Goal: Information Seeking & Learning: Check status

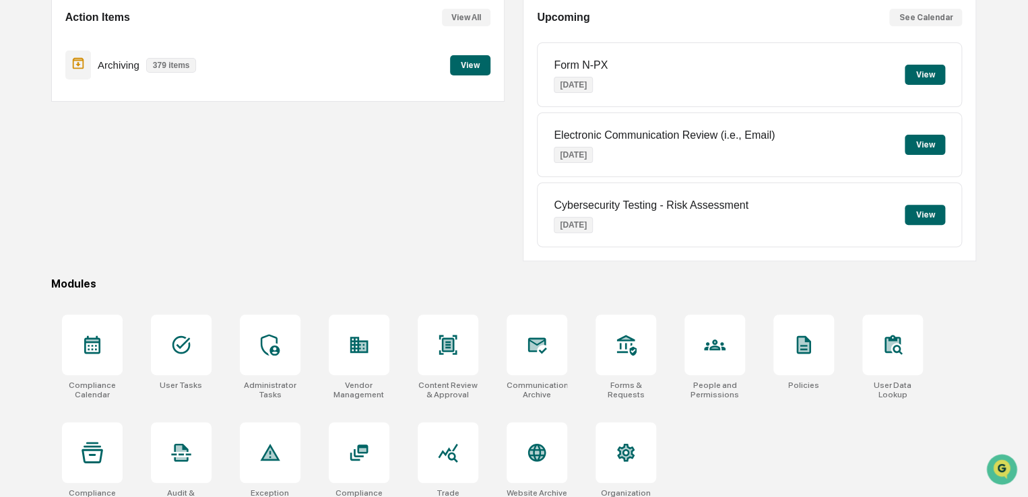
scroll to position [154, 0]
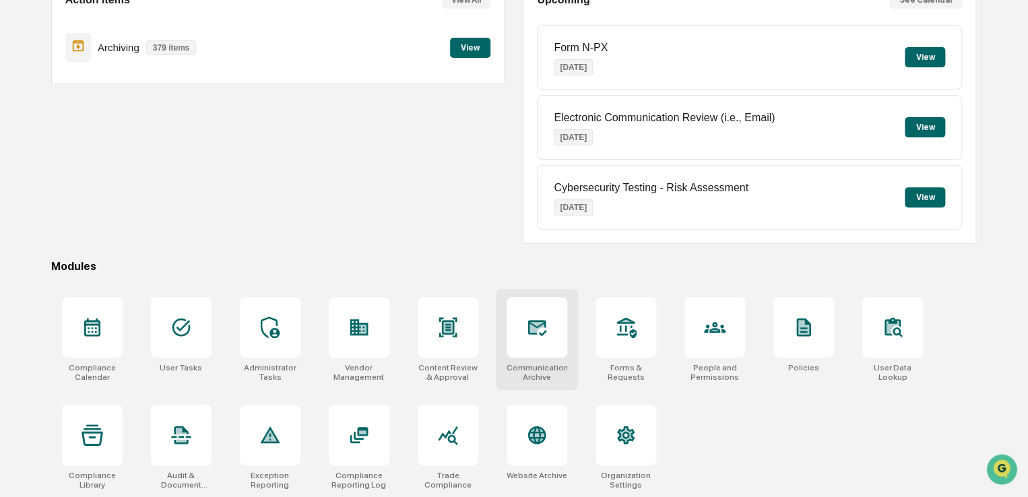
click at [551, 334] on div at bounding box center [537, 327] width 61 height 61
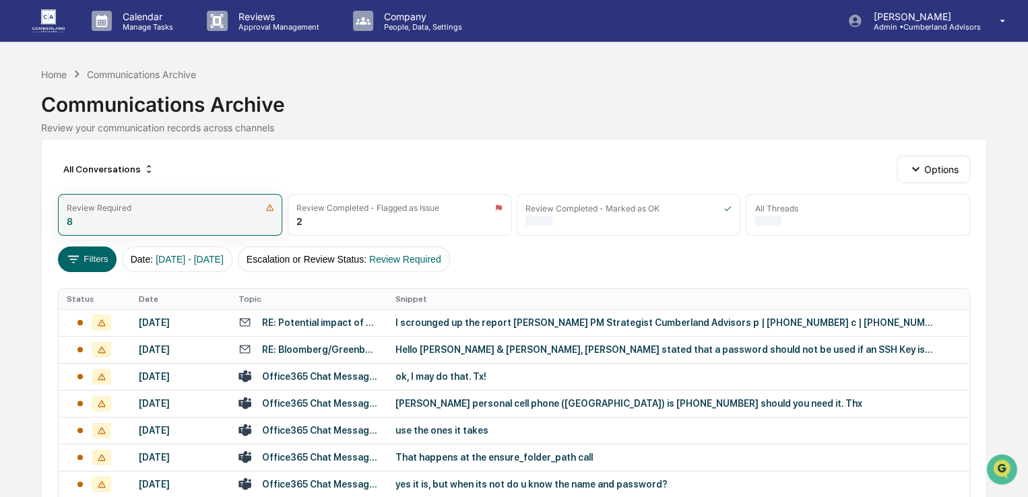
click at [156, 216] on div "Review Required 8" at bounding box center [170, 215] width 224 height 42
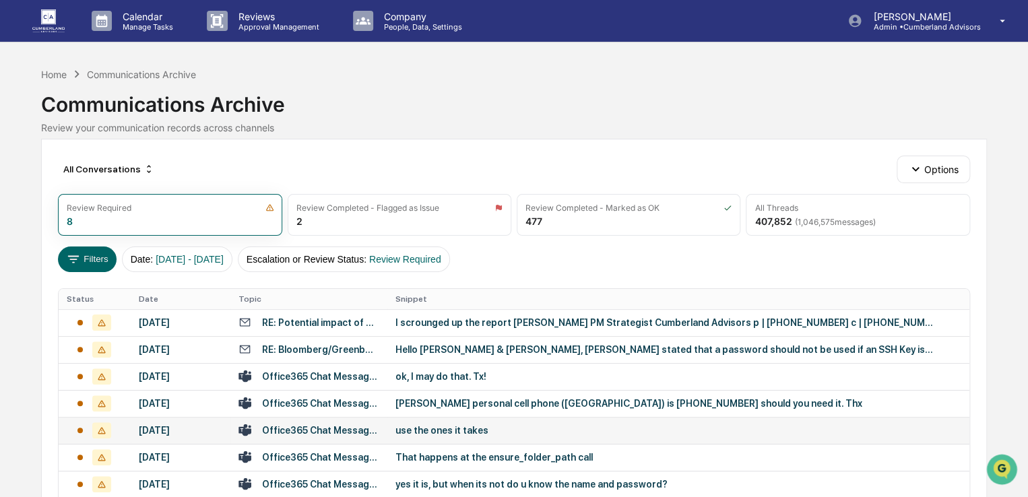
scroll to position [67, 0]
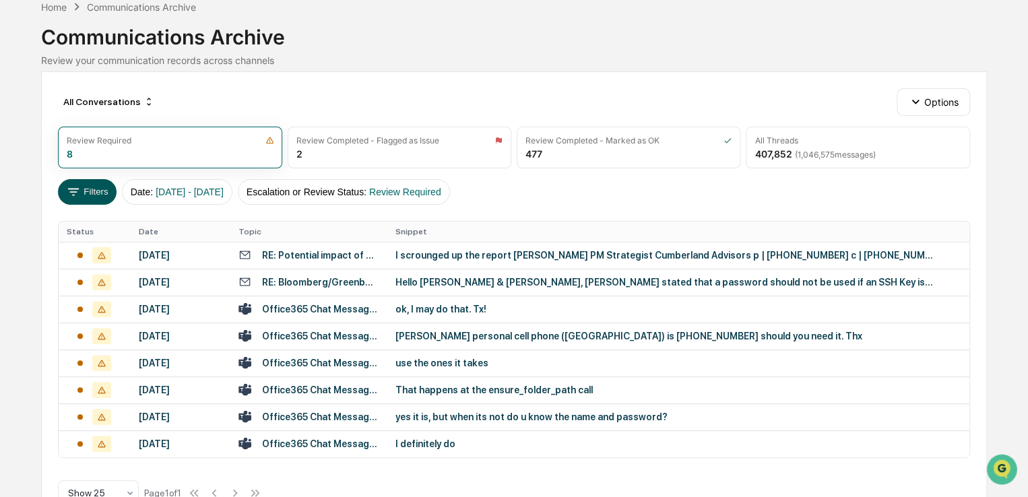
click at [98, 196] on button "Filters" at bounding box center [87, 192] width 59 height 26
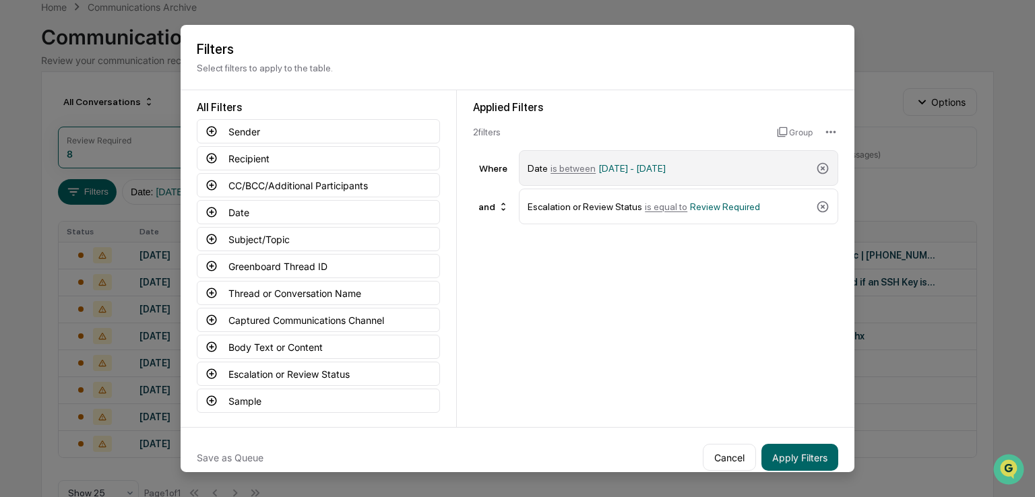
click at [582, 171] on span "is between" at bounding box center [573, 167] width 45 height 11
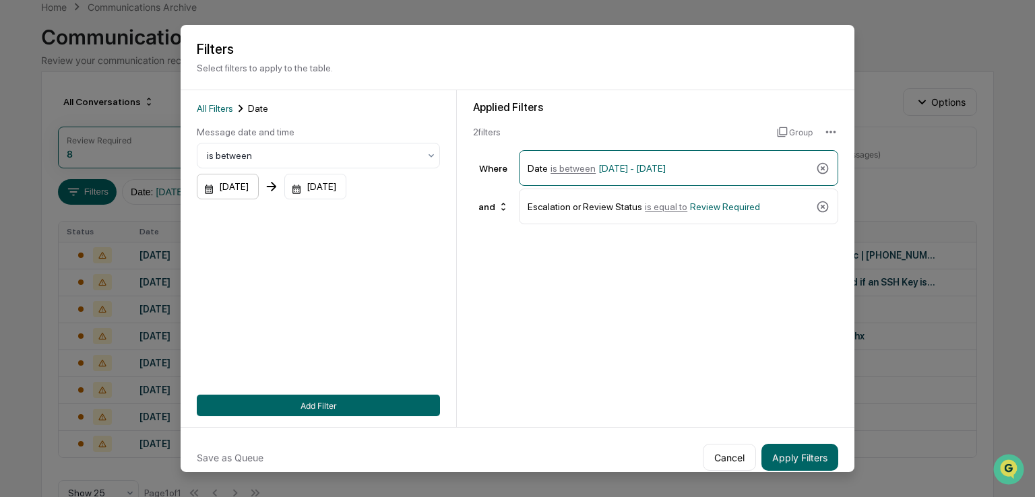
click at [255, 181] on div "[DATE]" at bounding box center [228, 187] width 62 height 26
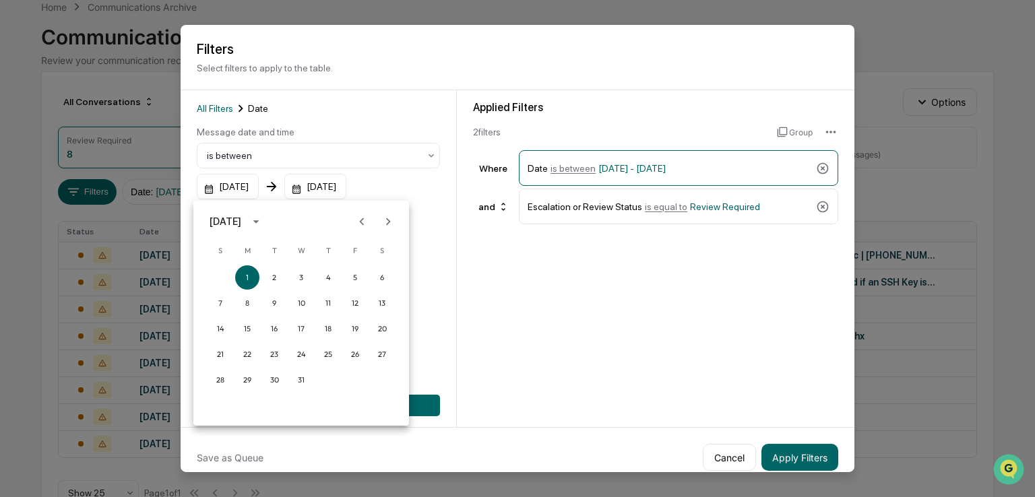
click at [359, 223] on icon "Previous month" at bounding box center [361, 221] width 15 height 15
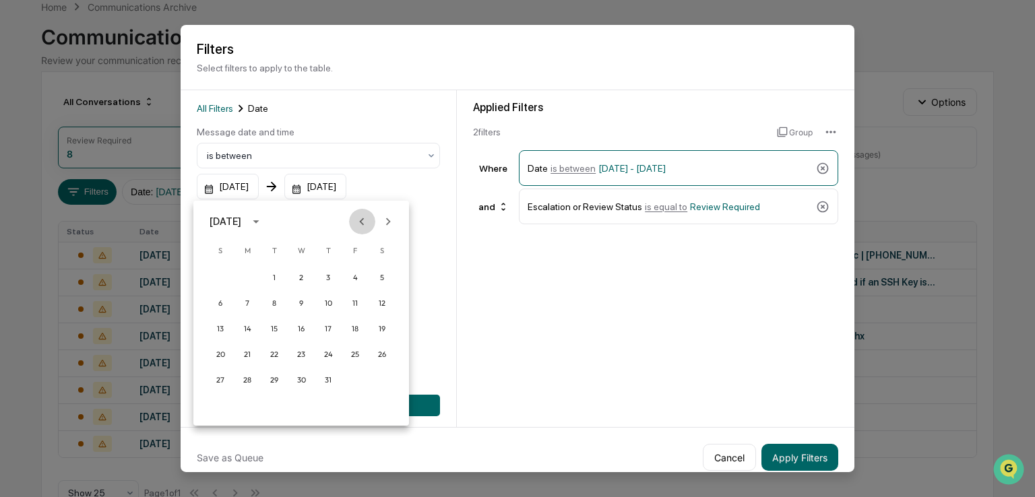
click at [359, 223] on icon "Previous month" at bounding box center [361, 221] width 15 height 15
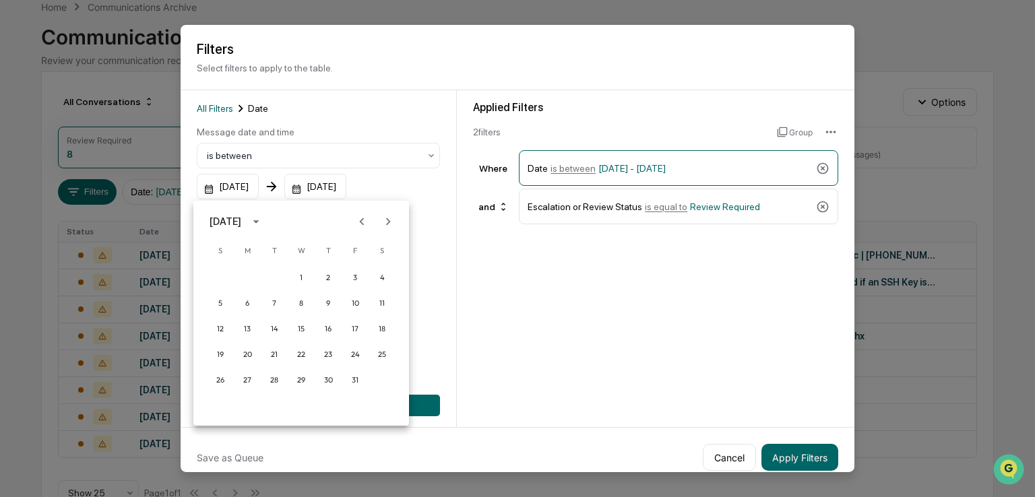
click at [359, 223] on icon "Previous month" at bounding box center [361, 221] width 15 height 15
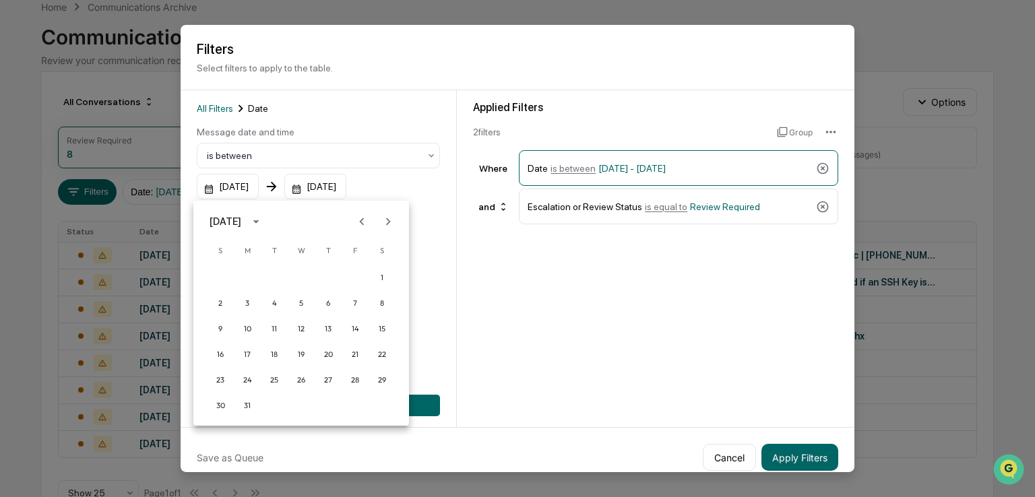
click at [359, 223] on icon "Previous month" at bounding box center [361, 221] width 15 height 15
click at [247, 273] on button "1" at bounding box center [247, 278] width 24 height 24
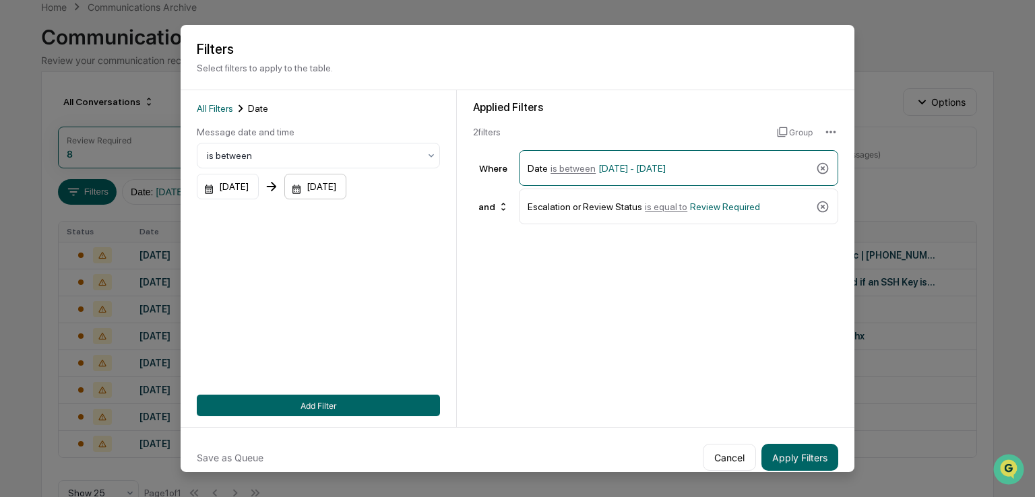
click at [259, 191] on div "[DATE]" at bounding box center [228, 187] width 62 height 26
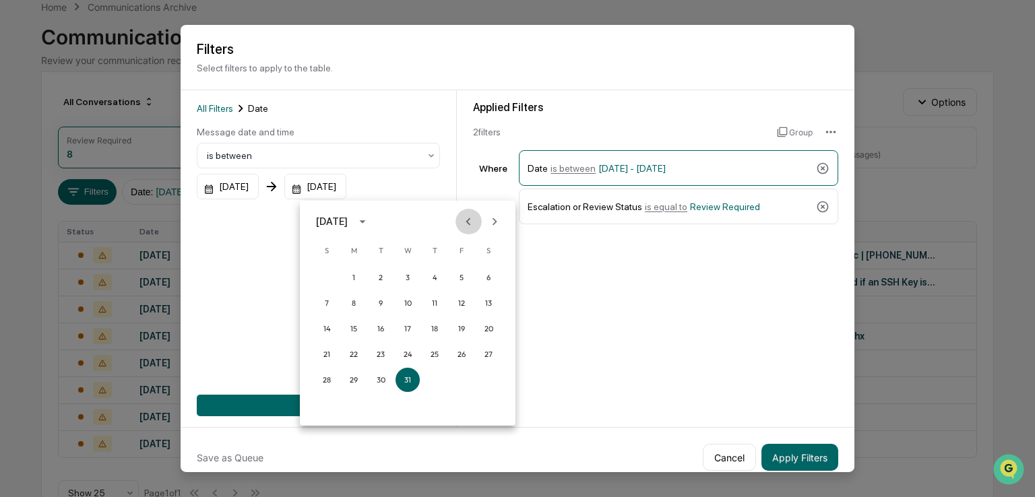
click at [462, 219] on icon "Previous month" at bounding box center [468, 221] width 15 height 15
click at [461, 220] on icon "Previous month" at bounding box center [468, 221] width 15 height 15
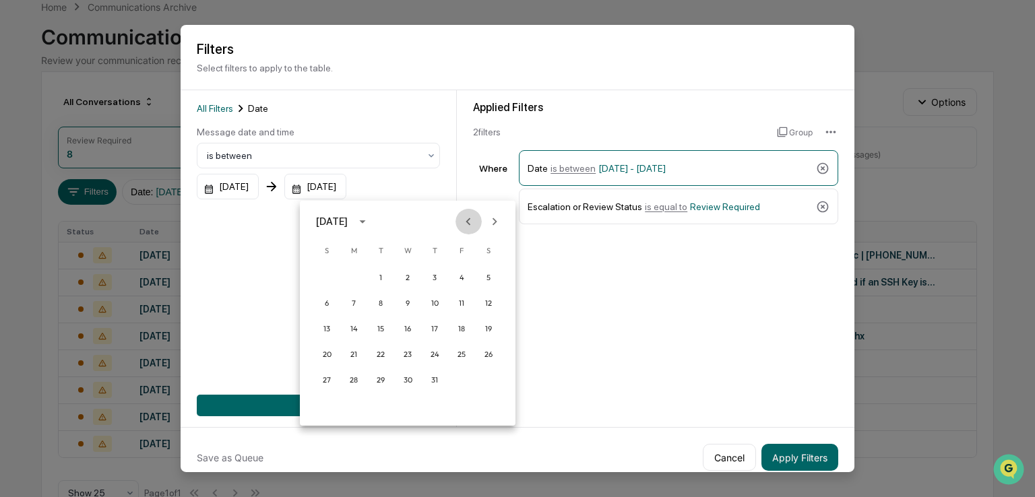
click at [461, 220] on icon "Previous month" at bounding box center [468, 221] width 15 height 15
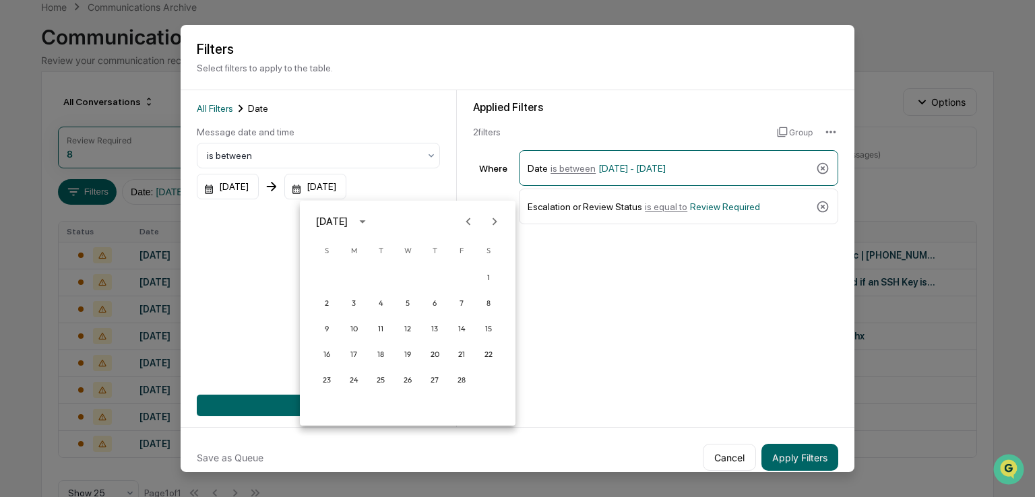
click at [461, 220] on icon "Previous month" at bounding box center [468, 221] width 15 height 15
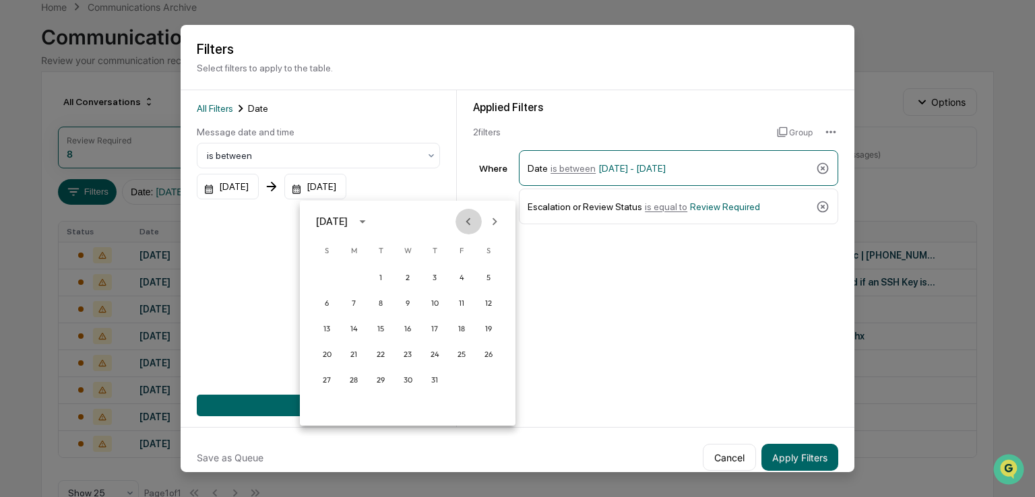
click at [461, 220] on icon "Previous month" at bounding box center [468, 221] width 15 height 15
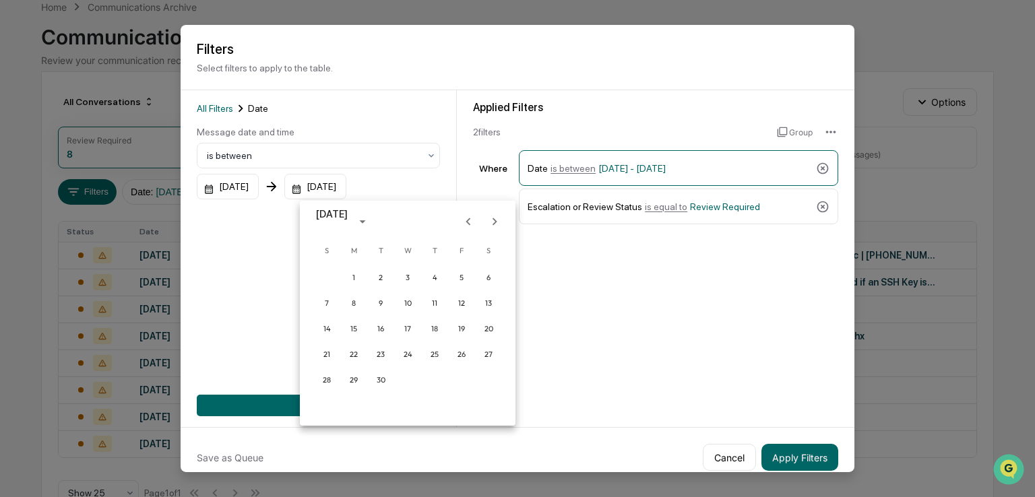
click at [461, 220] on icon "Previous month" at bounding box center [468, 221] width 15 height 15
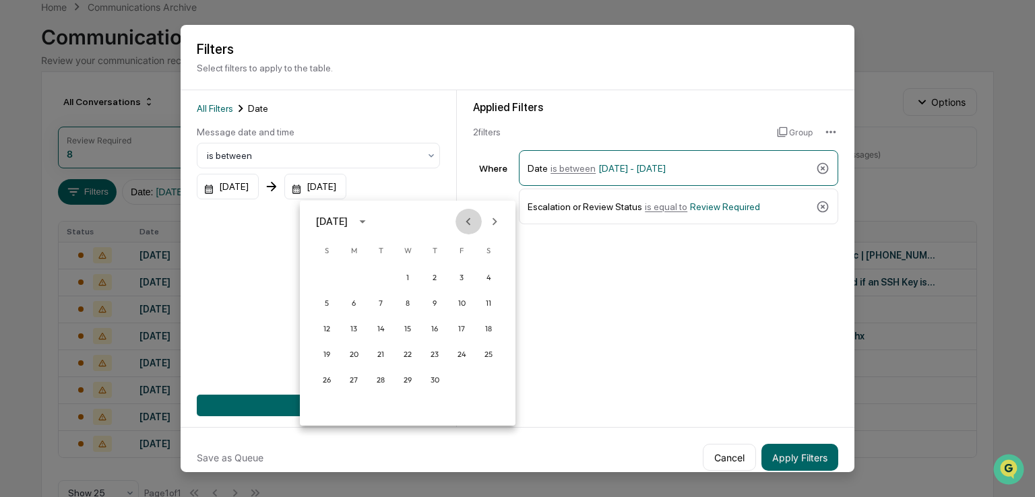
click at [461, 220] on icon "Previous month" at bounding box center [468, 221] width 15 height 15
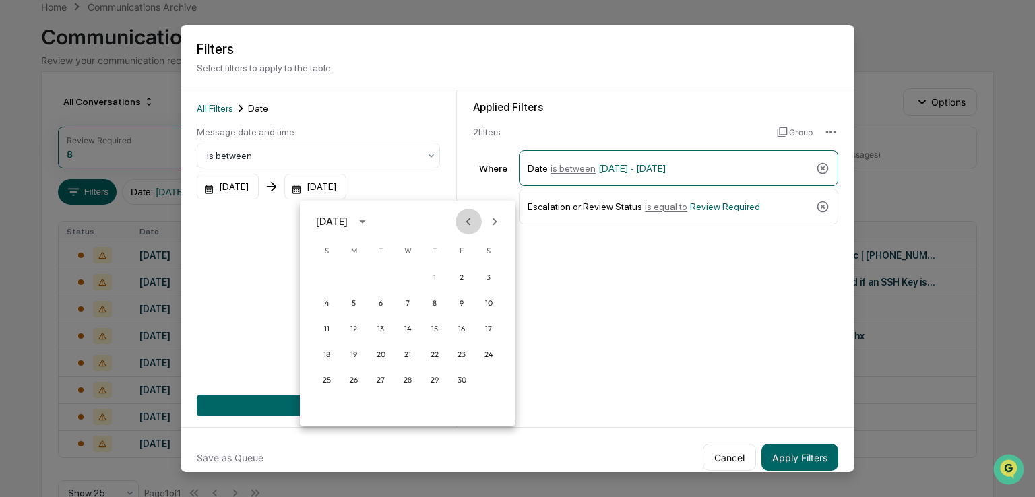
click at [461, 220] on icon "Previous month" at bounding box center [468, 221] width 15 height 15
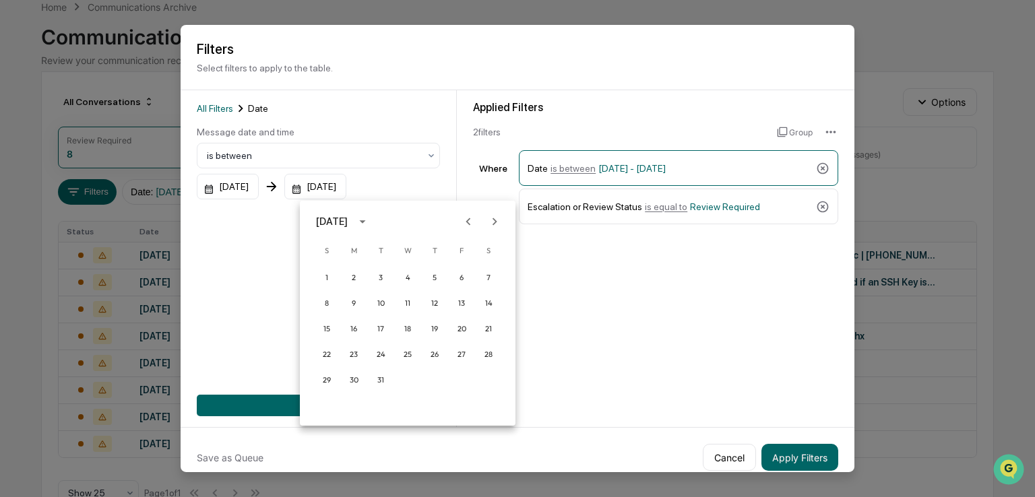
click at [461, 220] on icon "Previous month" at bounding box center [468, 221] width 15 height 15
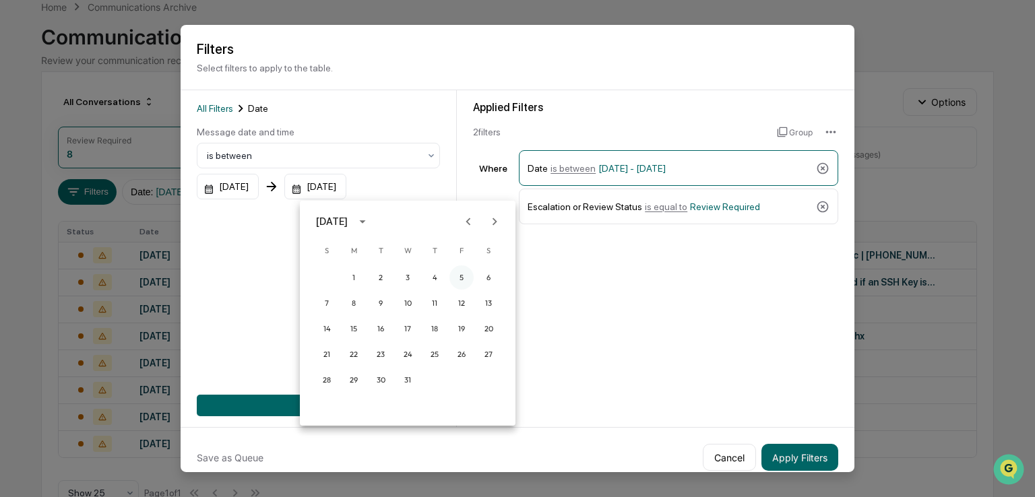
click at [464, 274] on button "5" at bounding box center [462, 278] width 24 height 24
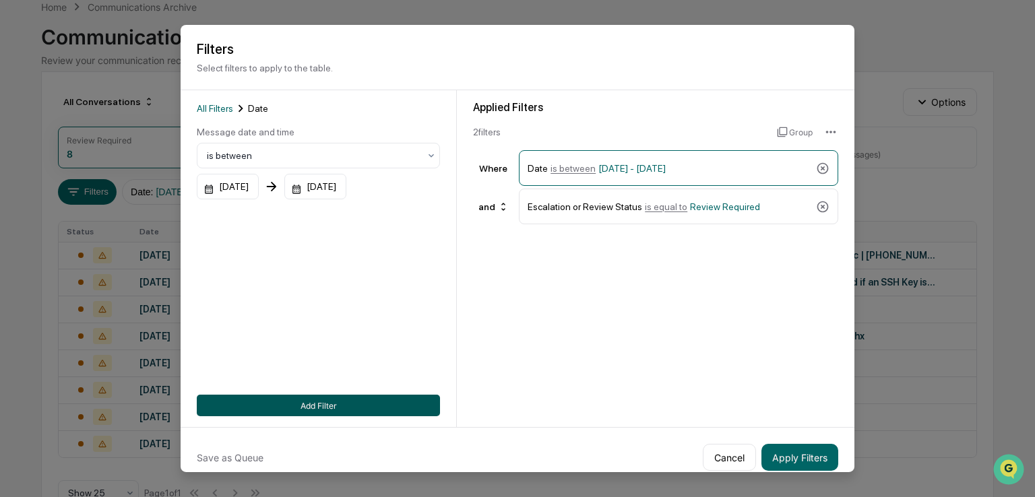
click at [319, 402] on button "Add Filter" at bounding box center [318, 406] width 243 height 22
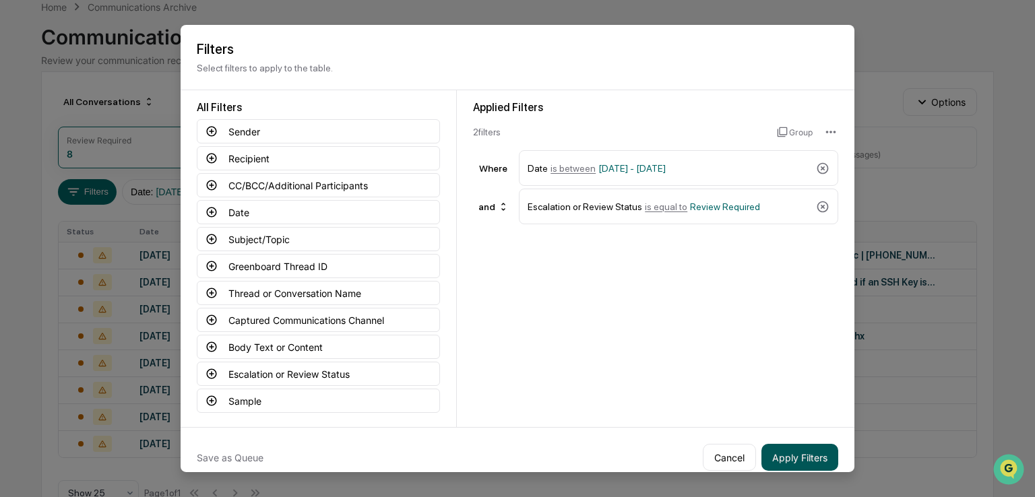
click at [809, 457] on button "Apply Filters" at bounding box center [800, 457] width 77 height 27
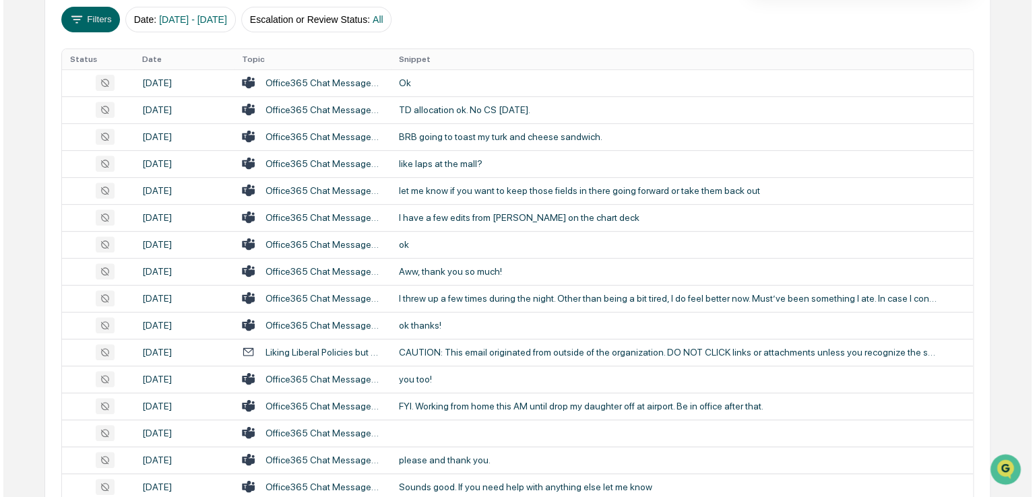
scroll to position [0, 0]
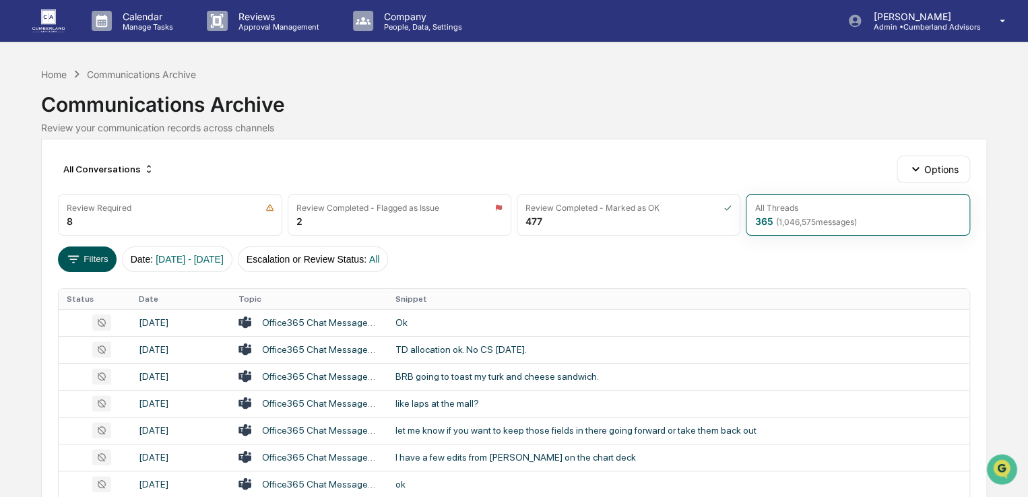
click at [98, 268] on button "Filters" at bounding box center [87, 260] width 59 height 26
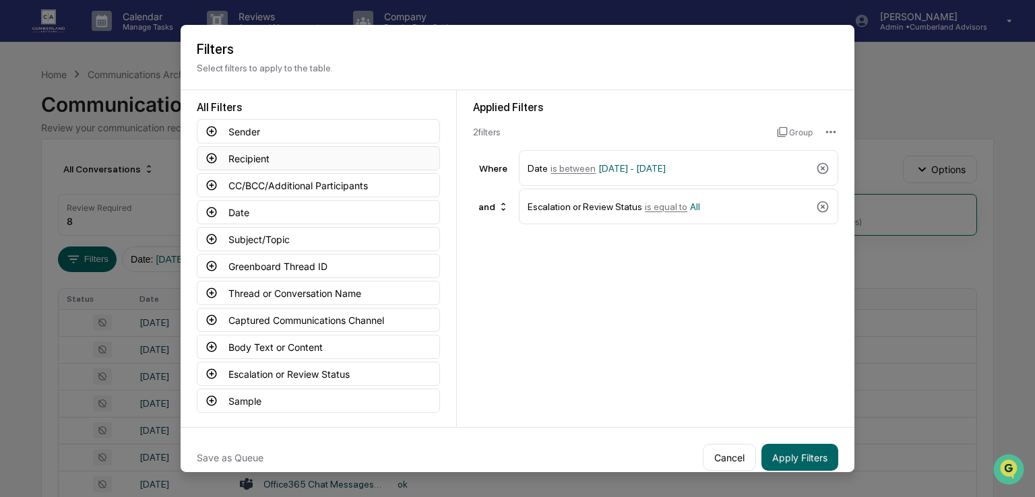
click at [247, 163] on button "Recipient" at bounding box center [318, 158] width 243 height 24
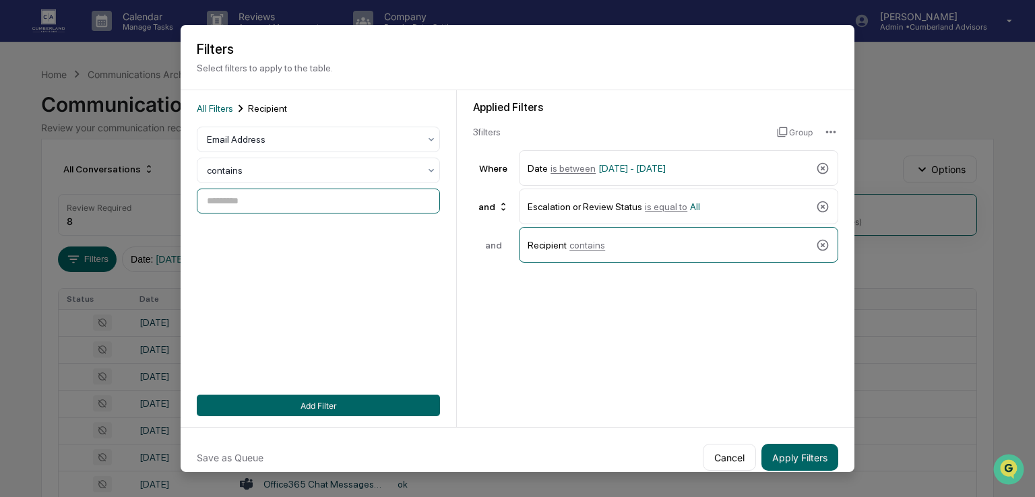
click at [224, 202] on input at bounding box center [318, 201] width 243 height 25
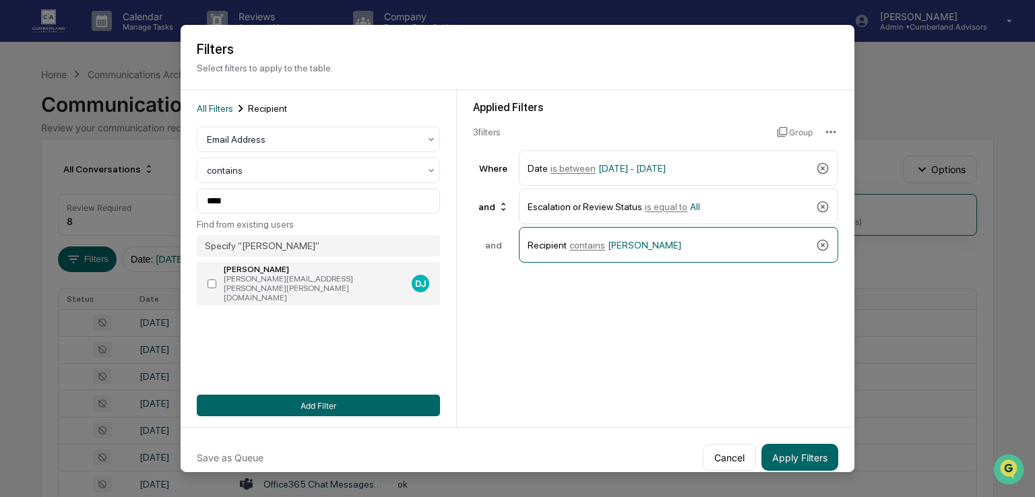
click at [282, 284] on div "[PERSON_NAME][EMAIL_ADDRESS][PERSON_NAME][PERSON_NAME][DOMAIN_NAME]" at bounding box center [315, 288] width 183 height 28
type input "**********"
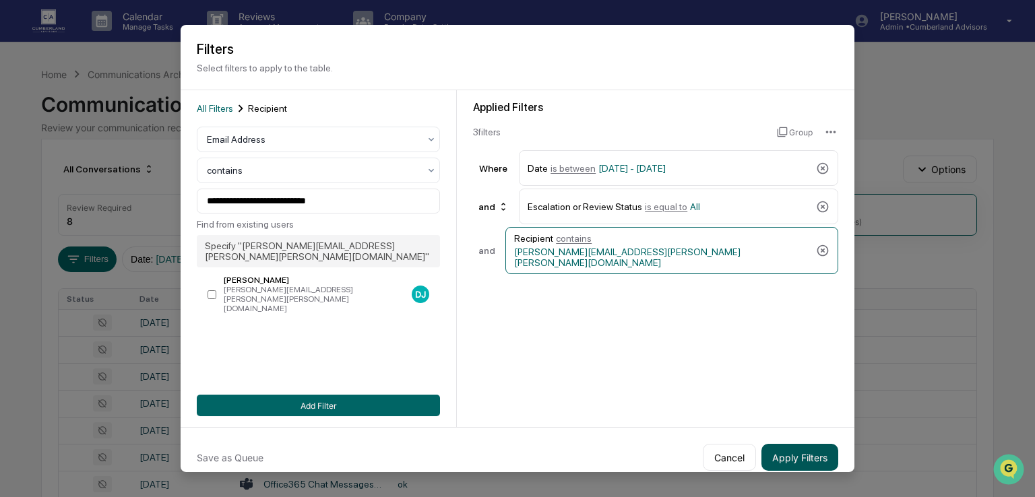
click at [809, 456] on button "Apply Filters" at bounding box center [800, 457] width 77 height 27
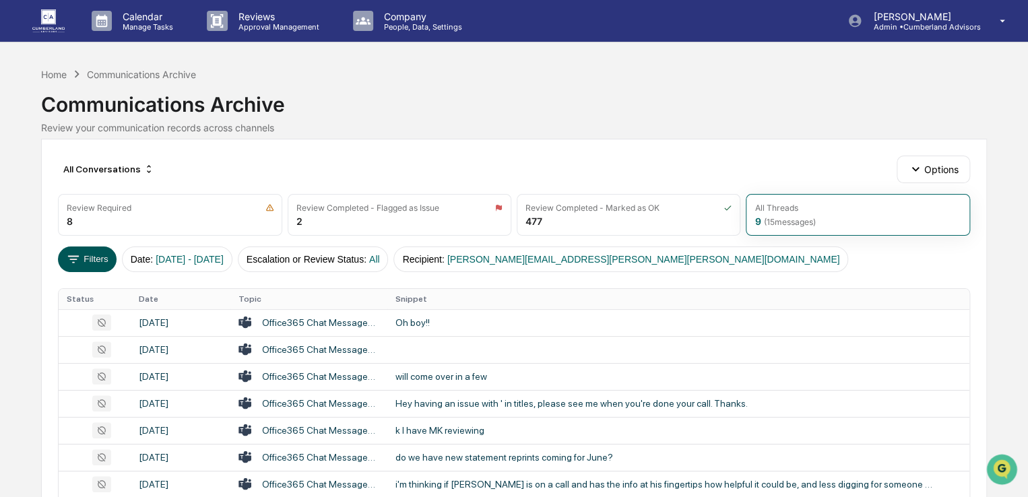
click at [86, 254] on button "Filters" at bounding box center [87, 260] width 59 height 26
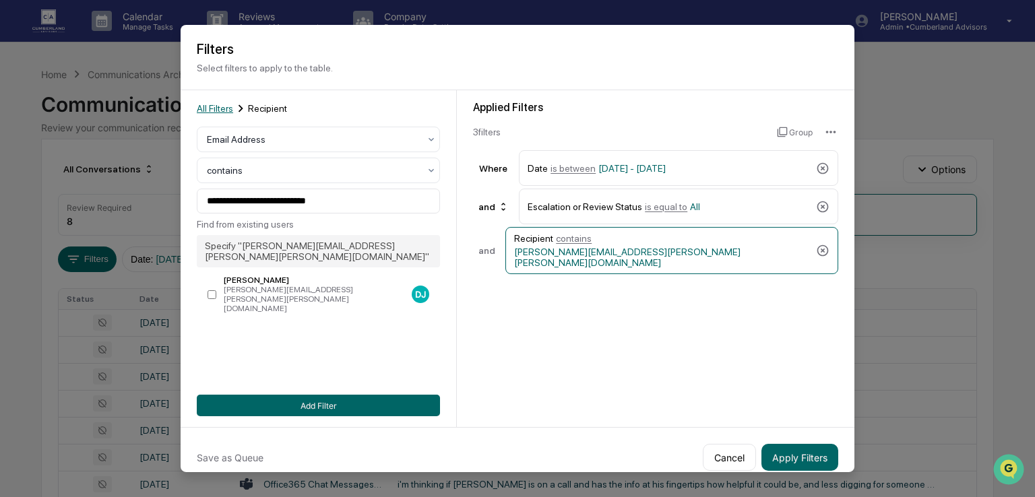
click at [217, 110] on span "All Filters" at bounding box center [215, 108] width 36 height 11
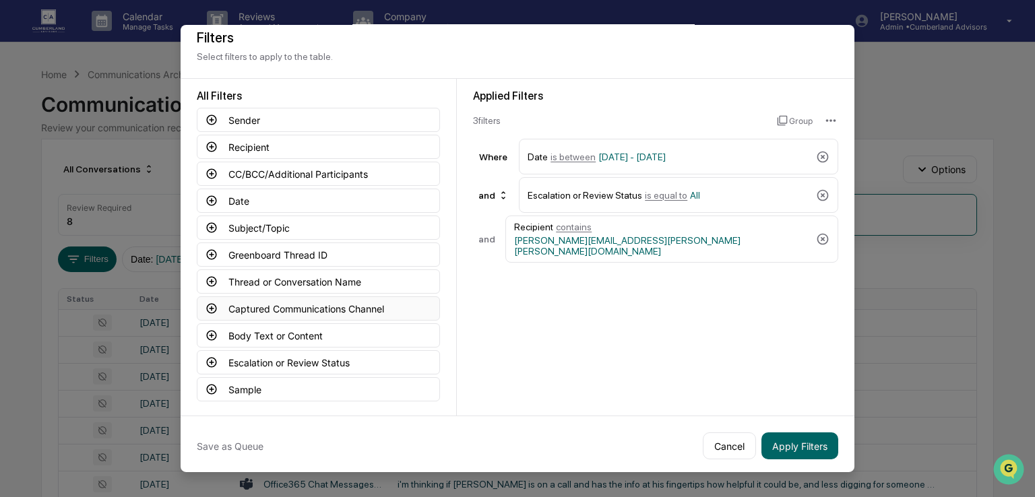
scroll to position [15, 0]
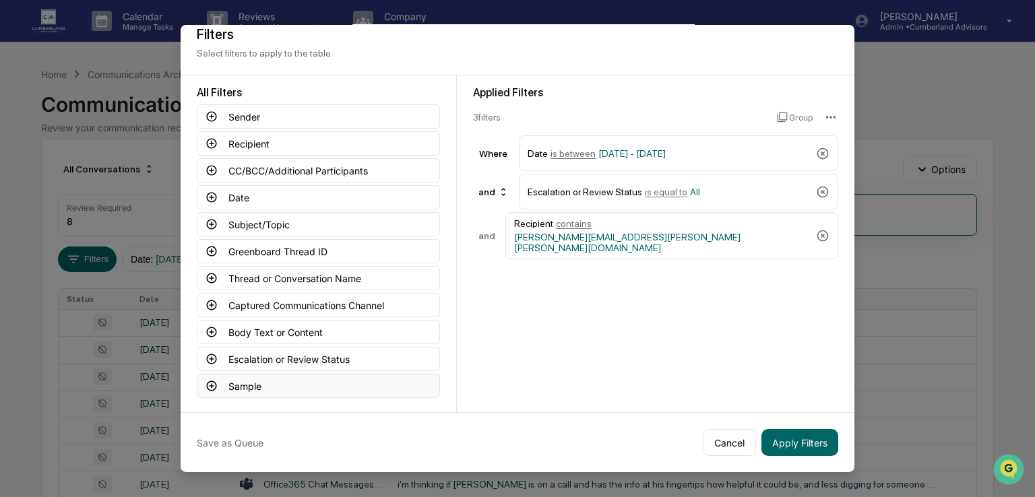
click at [267, 382] on button "Sample" at bounding box center [318, 386] width 243 height 24
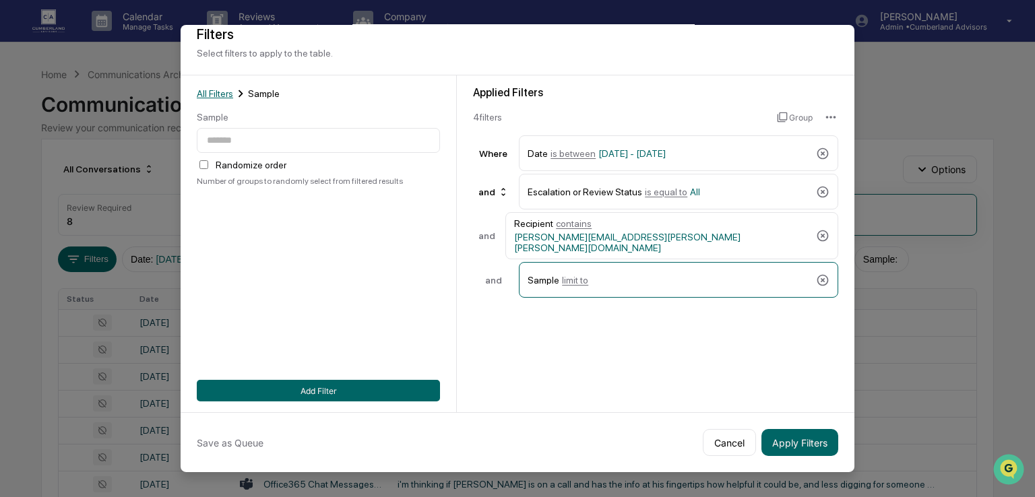
click at [221, 92] on span "All Filters" at bounding box center [215, 93] width 36 height 11
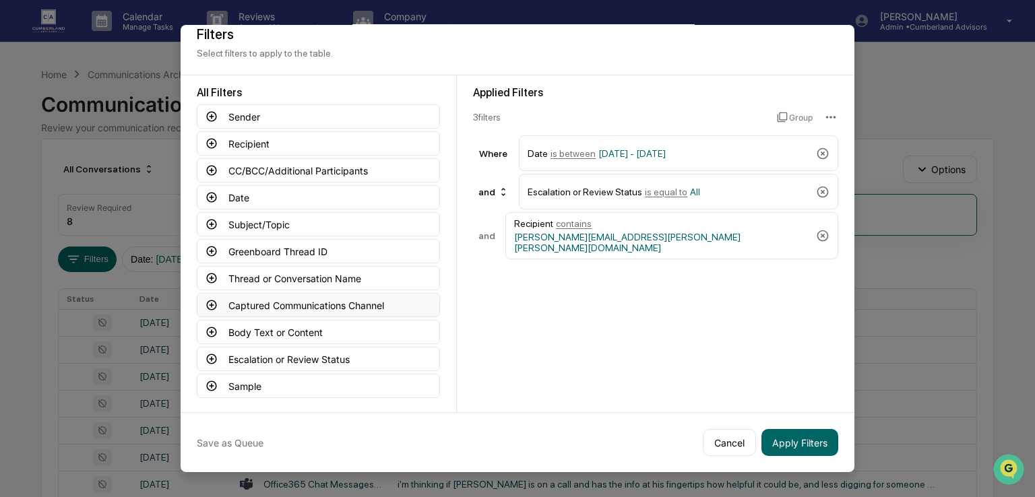
click at [269, 299] on button "Captured Communications Channel" at bounding box center [318, 305] width 243 height 24
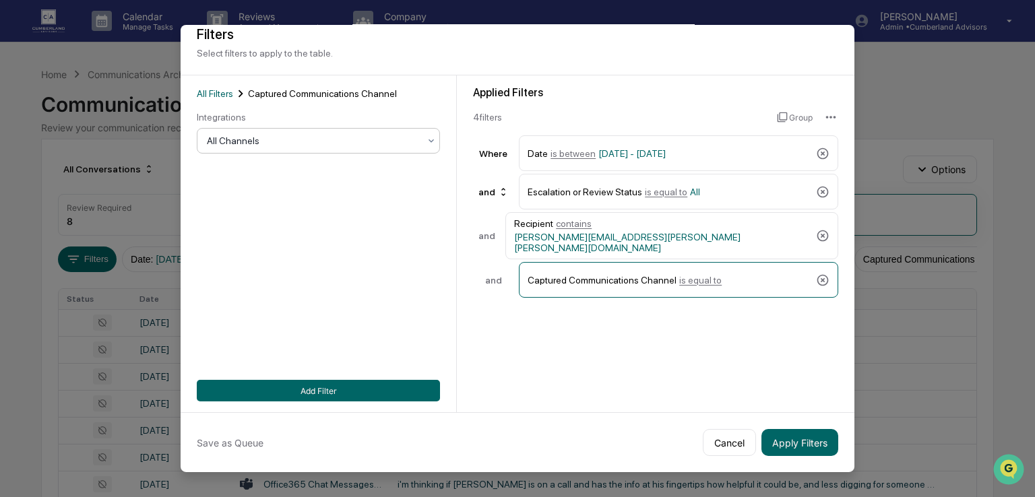
click at [284, 138] on div at bounding box center [313, 140] width 212 height 13
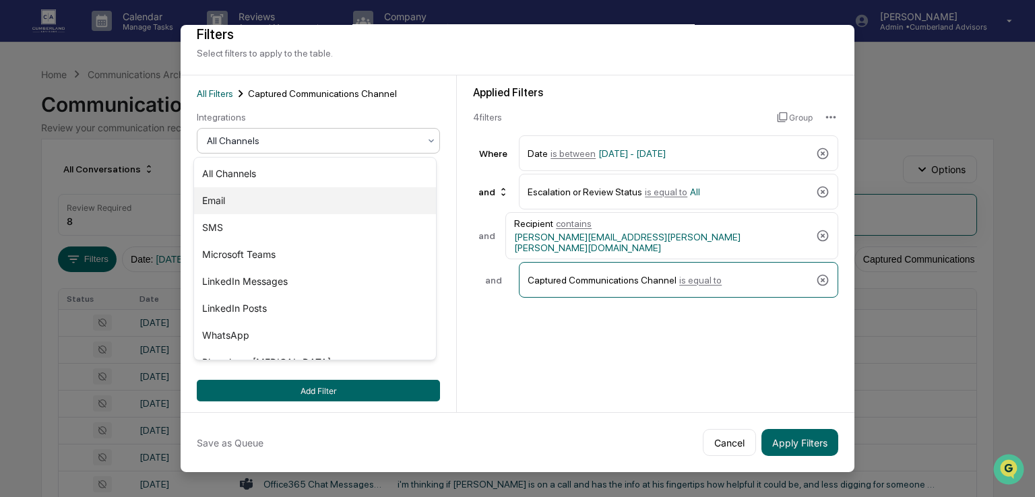
click at [240, 197] on div "Email" at bounding box center [315, 200] width 242 height 27
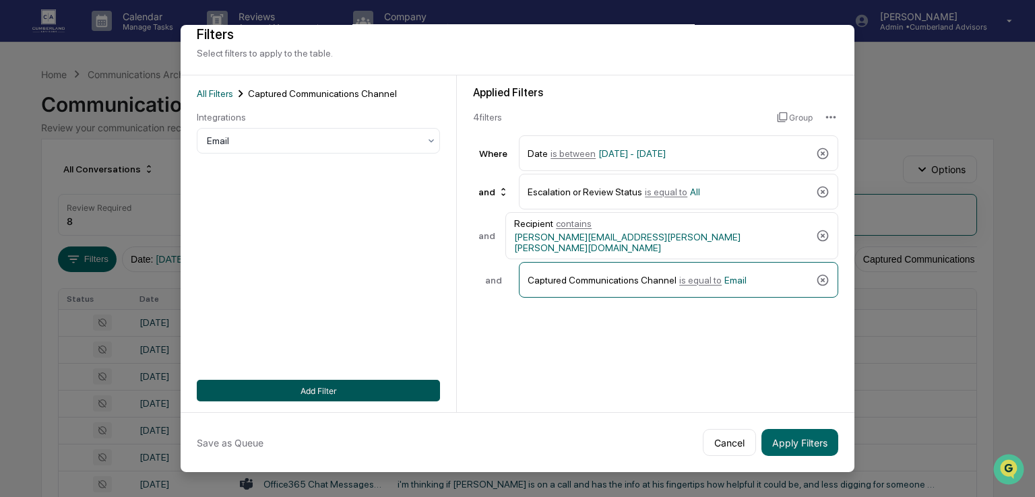
click at [328, 386] on button "Add Filter" at bounding box center [318, 391] width 243 height 22
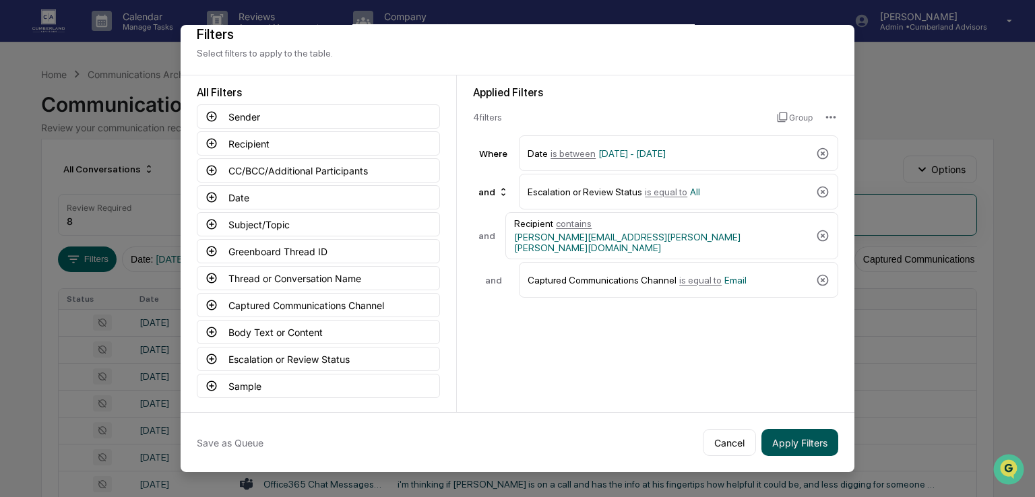
click at [779, 452] on button "Apply Filters" at bounding box center [800, 442] width 77 height 27
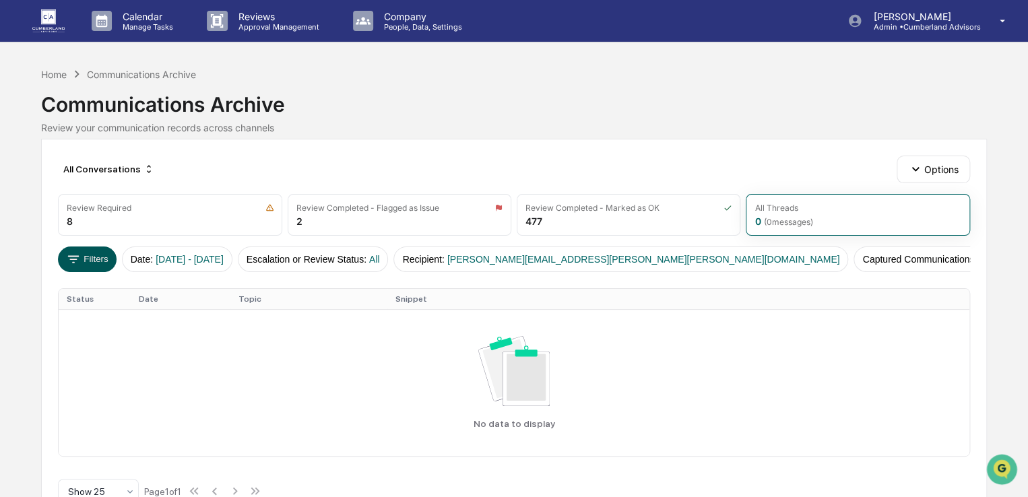
click at [92, 255] on button "Filters" at bounding box center [87, 260] width 59 height 26
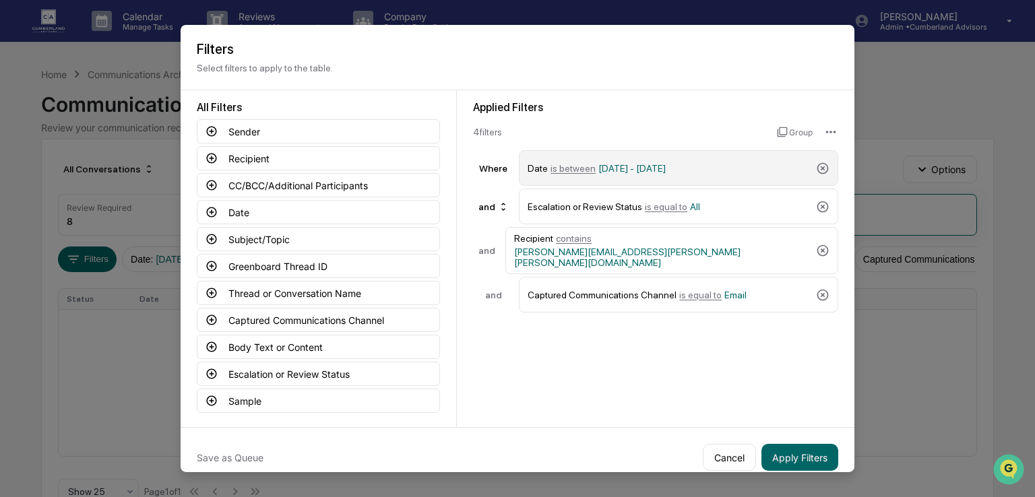
click at [598, 168] on span "[DATE] - [DATE]" at bounding box center [631, 167] width 67 height 11
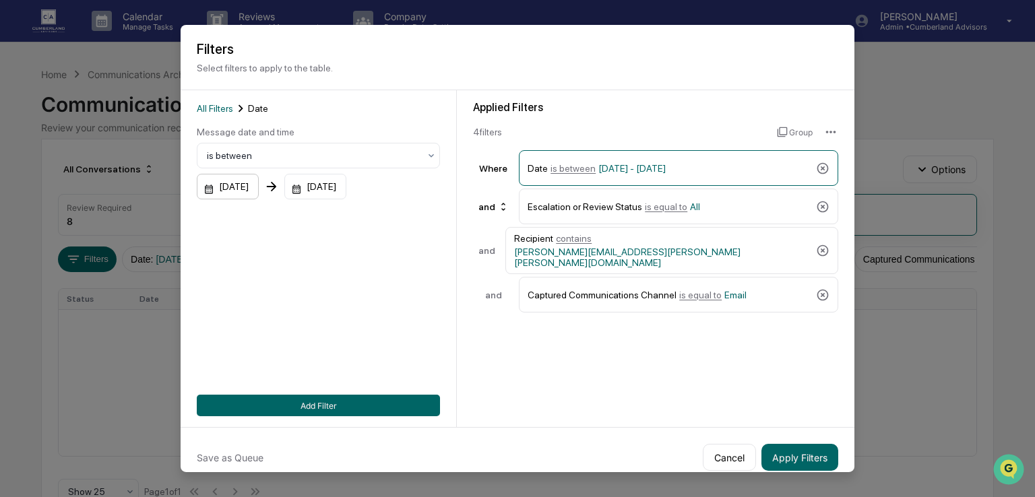
click at [257, 189] on div "[DATE]" at bounding box center [228, 187] width 62 height 26
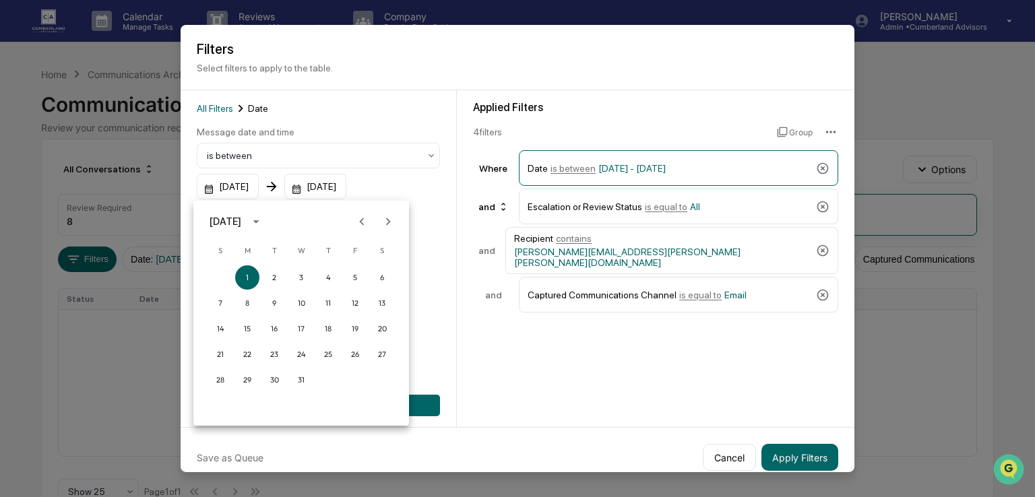
click at [264, 219] on icon "calendar view is open, switch to year view" at bounding box center [256, 221] width 15 height 15
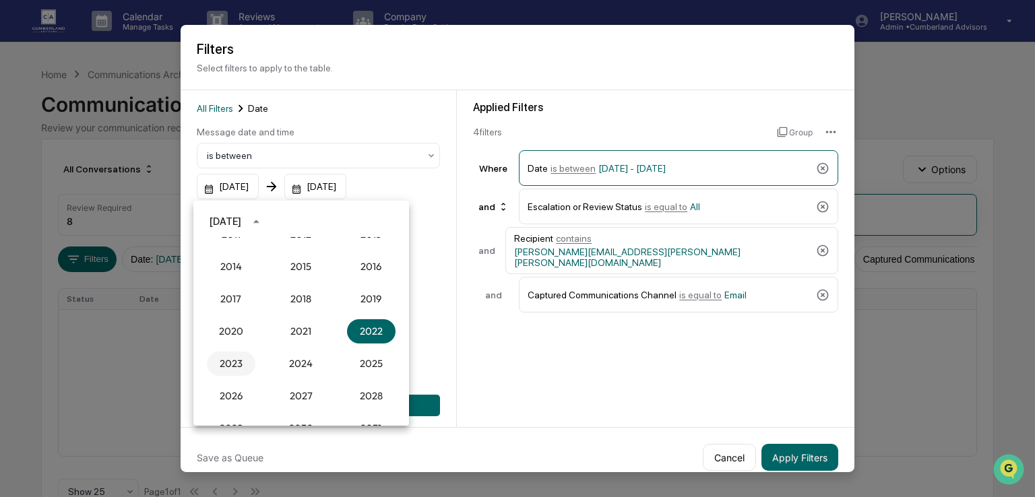
click at [234, 363] on button "2023" at bounding box center [231, 364] width 49 height 24
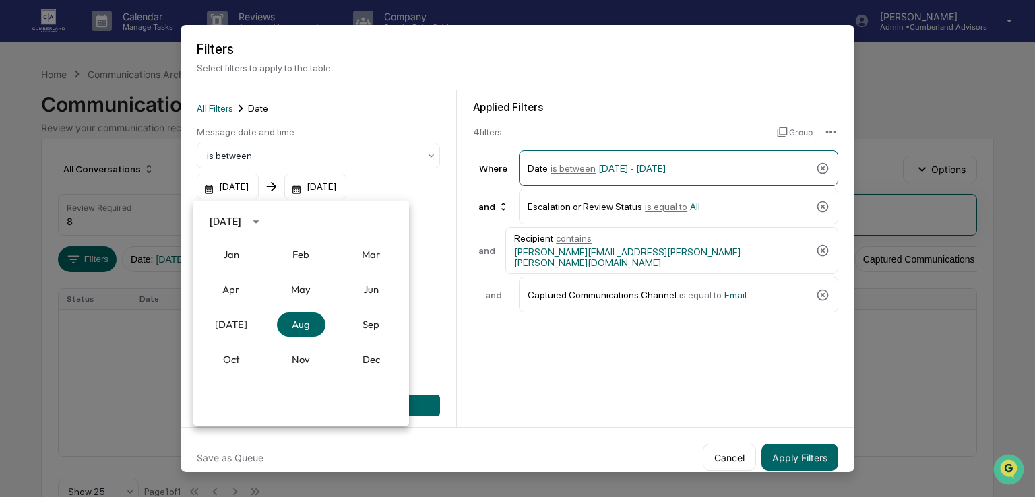
click at [457, 342] on div at bounding box center [517, 248] width 1035 height 497
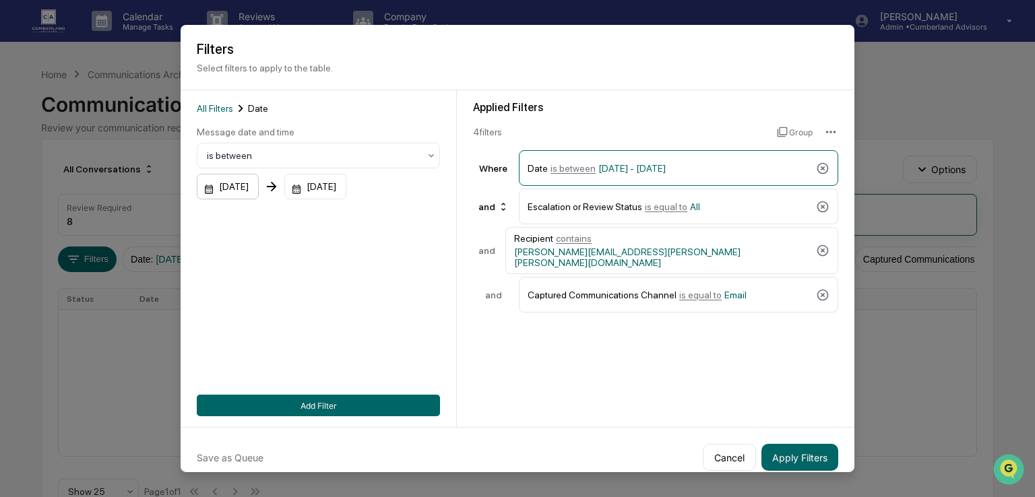
click at [243, 191] on div "[DATE]" at bounding box center [228, 187] width 62 height 26
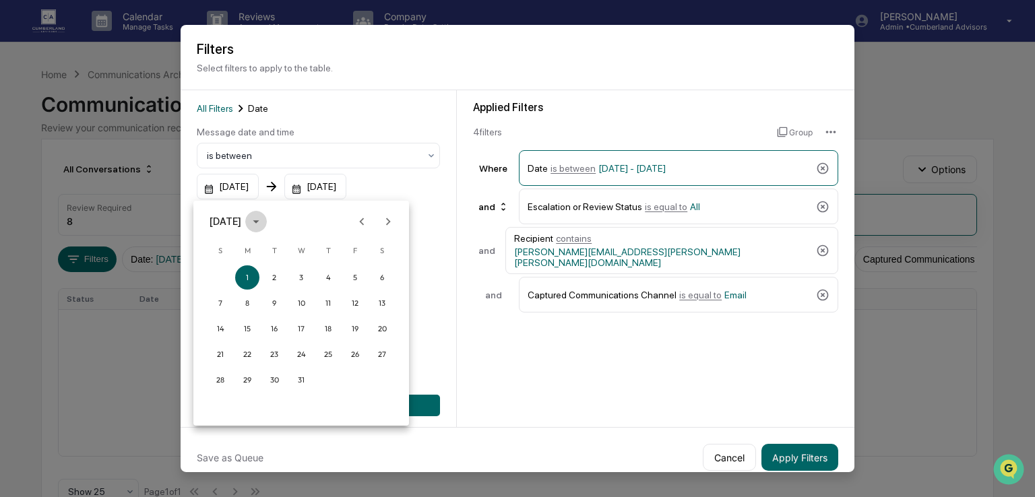
click at [267, 219] on button "calendar view is open, switch to year view" at bounding box center [256, 222] width 22 height 22
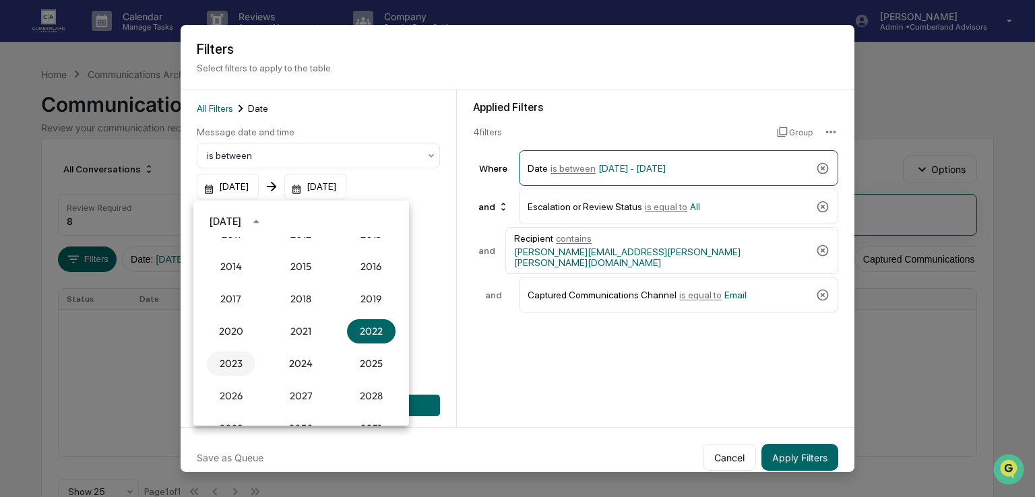
click at [245, 366] on button "2023" at bounding box center [231, 364] width 49 height 24
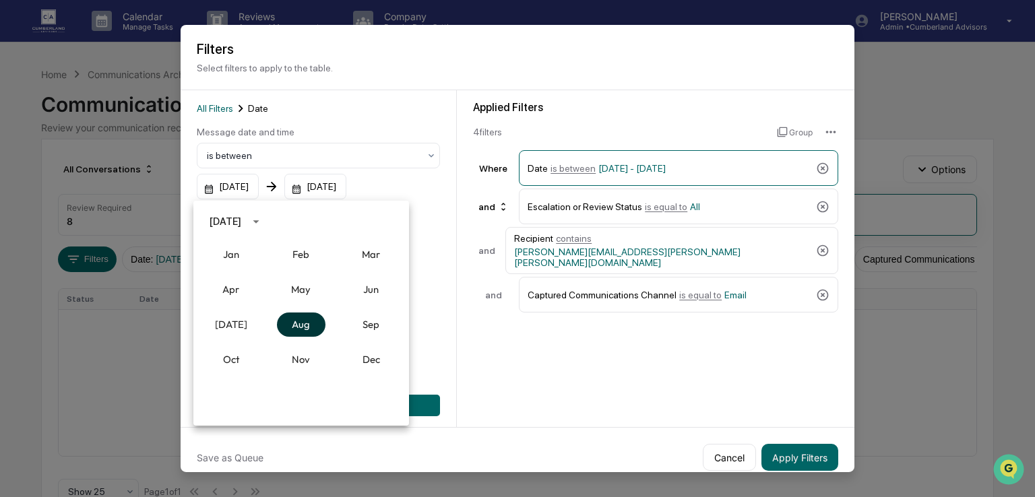
click at [297, 333] on button "Aug" at bounding box center [301, 325] width 49 height 24
click at [266, 280] on button "1" at bounding box center [274, 278] width 24 height 24
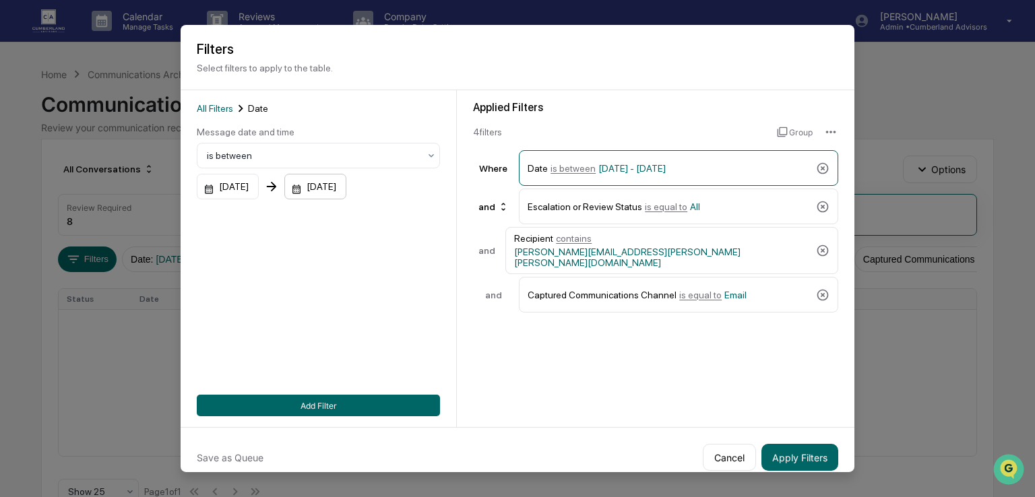
click at [259, 191] on div "[DATE]" at bounding box center [228, 187] width 62 height 26
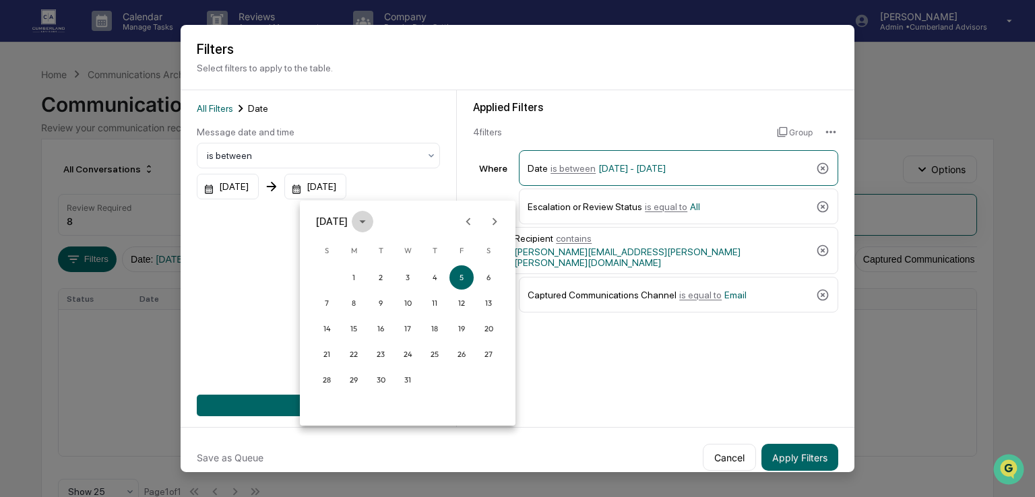
click at [370, 219] on icon "calendar view is open, switch to year view" at bounding box center [362, 221] width 15 height 15
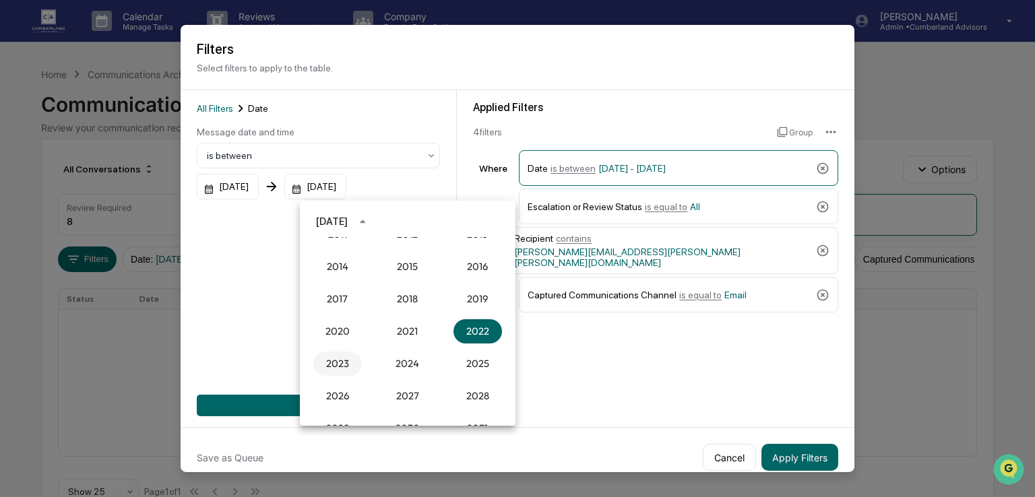
click at [338, 357] on button "2023" at bounding box center [337, 364] width 49 height 24
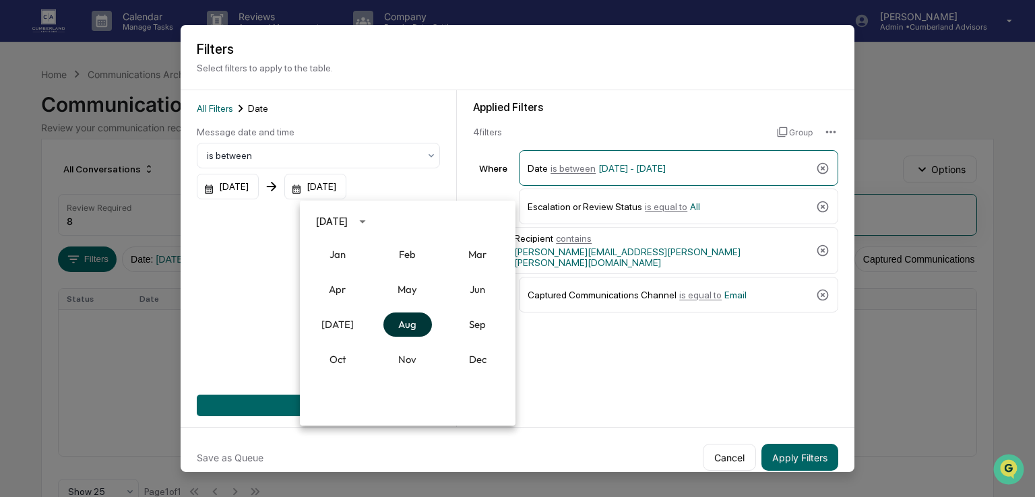
click at [405, 323] on button "Aug" at bounding box center [407, 325] width 49 height 24
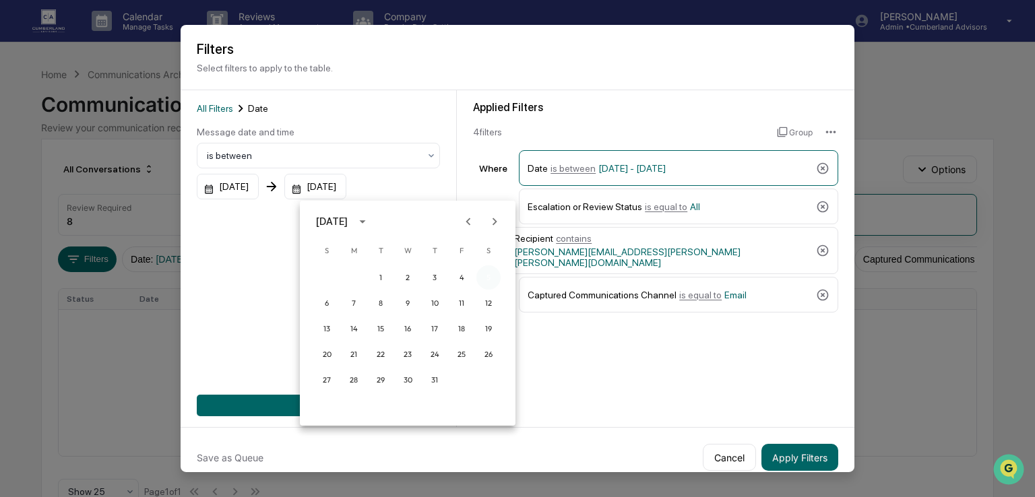
click at [490, 276] on button "5" at bounding box center [488, 278] width 24 height 24
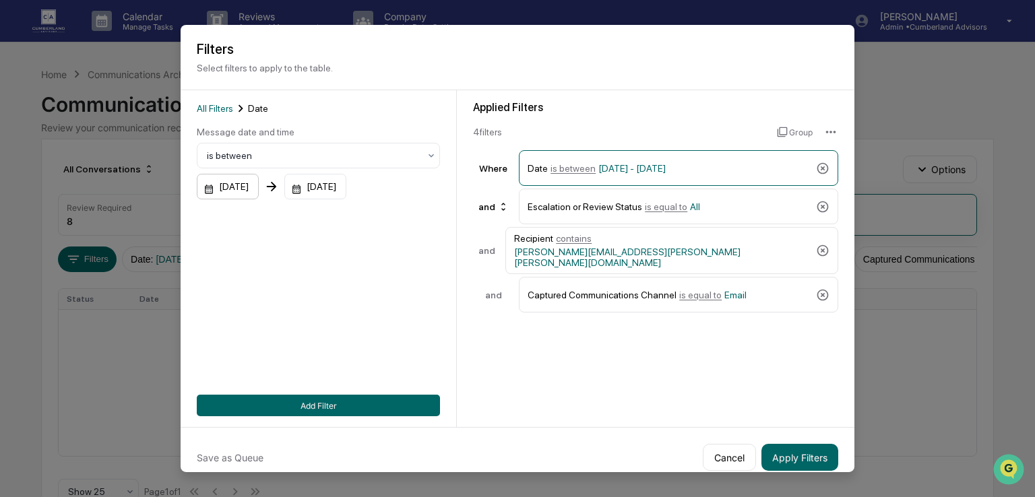
click at [253, 181] on div "[DATE]" at bounding box center [228, 187] width 62 height 26
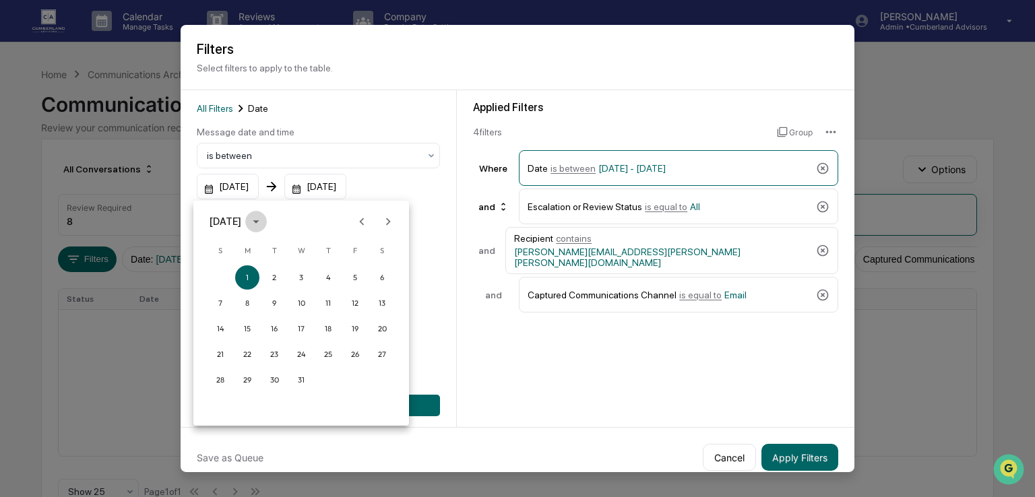
click at [264, 219] on icon "calendar view is open, switch to year view" at bounding box center [256, 221] width 15 height 15
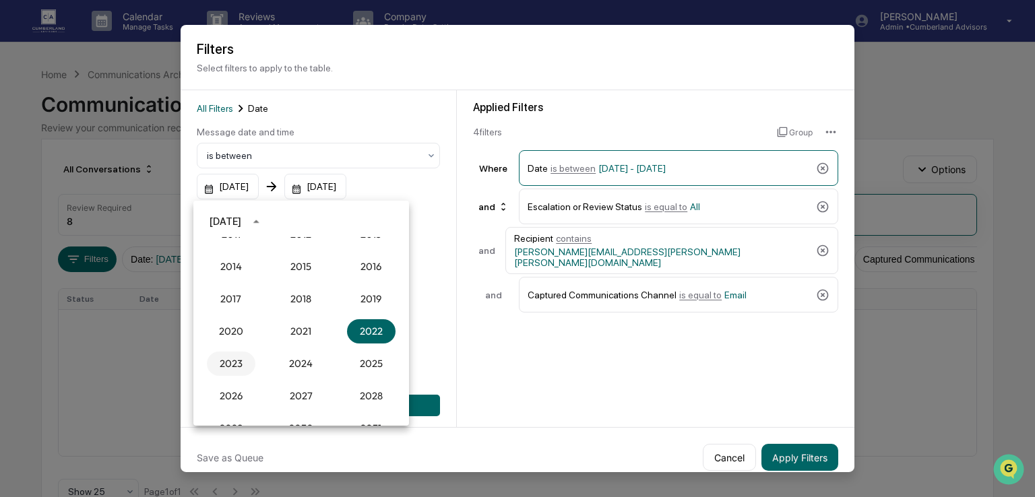
click at [236, 359] on button "2023" at bounding box center [231, 364] width 49 height 24
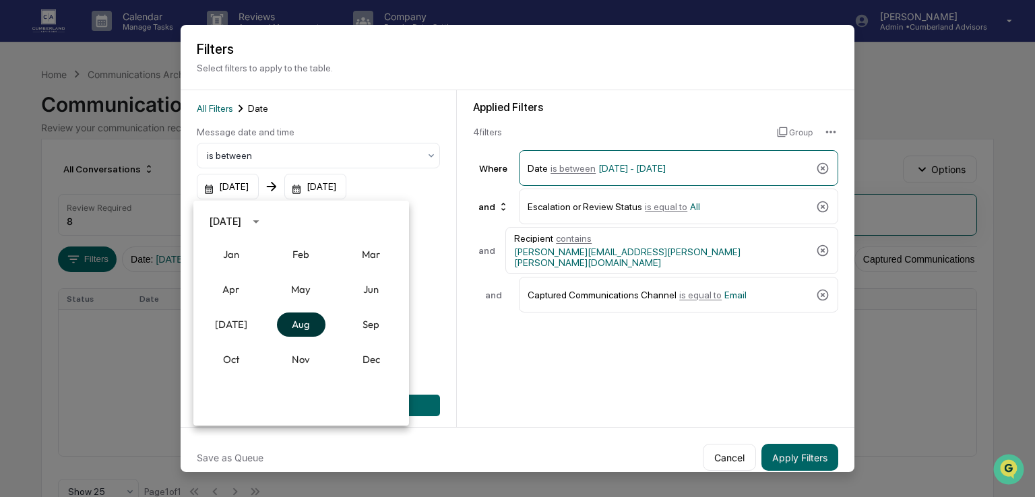
click at [315, 326] on button "Aug" at bounding box center [301, 325] width 49 height 24
click at [275, 278] on button "1" at bounding box center [274, 278] width 24 height 24
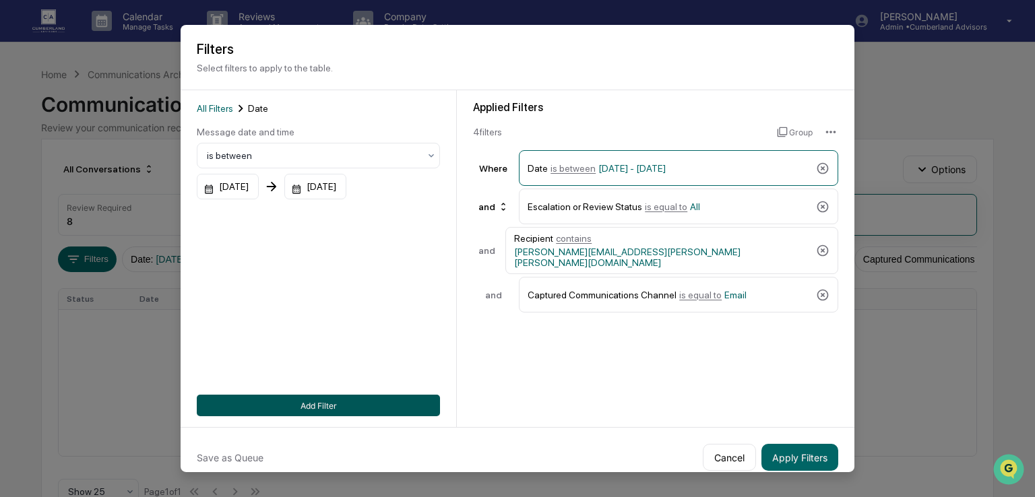
click at [307, 405] on button "Add Filter" at bounding box center [318, 406] width 243 height 22
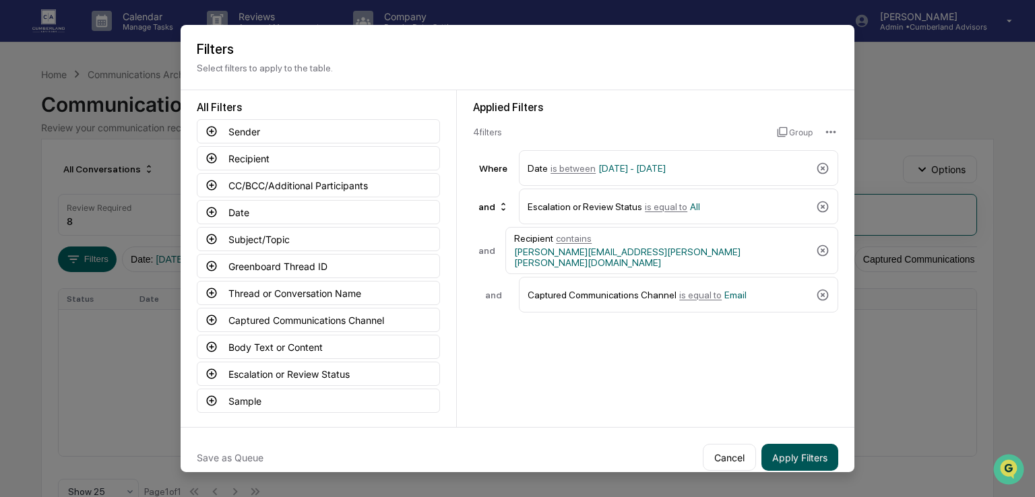
click at [796, 459] on button "Apply Filters" at bounding box center [800, 457] width 77 height 27
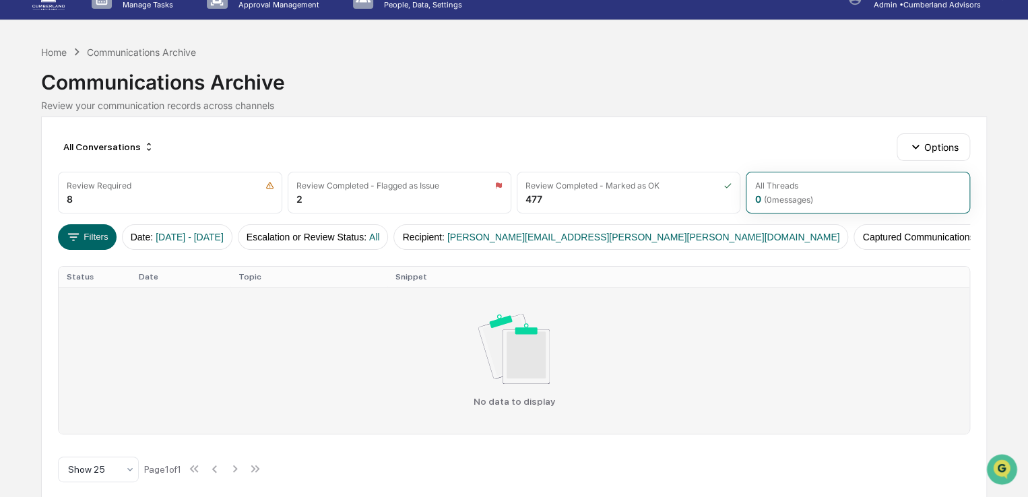
scroll to position [35, 0]
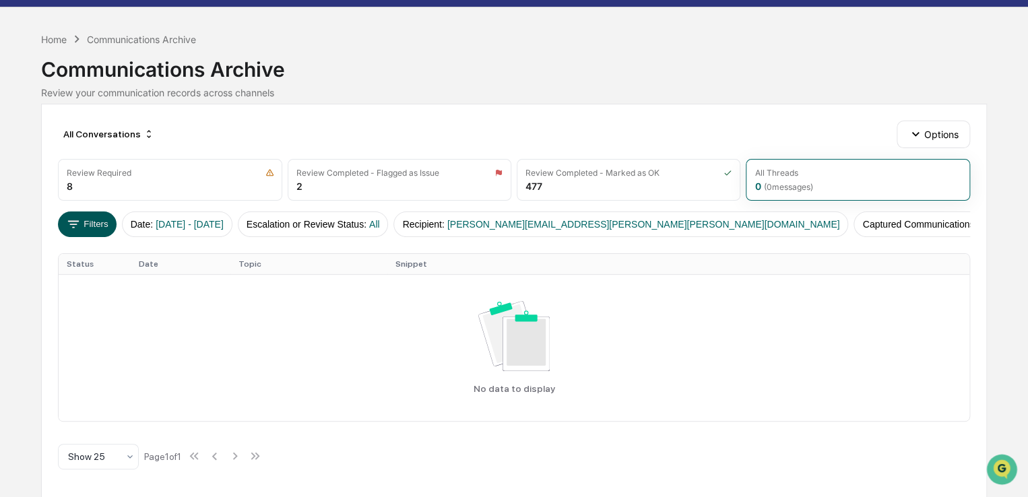
click at [104, 226] on button "Filters" at bounding box center [87, 225] width 59 height 26
